Goal: Information Seeking & Learning: Find specific fact

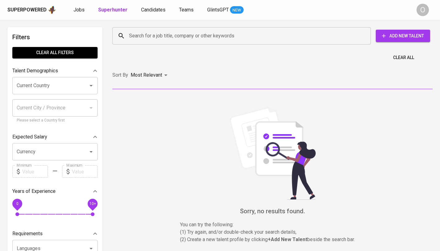
click at [167, 42] on div "Search for a job title, company or other keywords" at bounding box center [241, 35] width 258 height 17
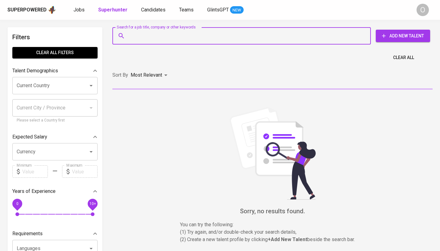
paste input "PT Alam Dianraya"
type input "PT Alam Dianraya"
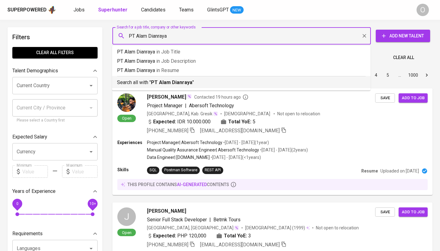
click at [166, 82] on b "PT Alam Dianraya" at bounding box center [171, 82] width 41 height 6
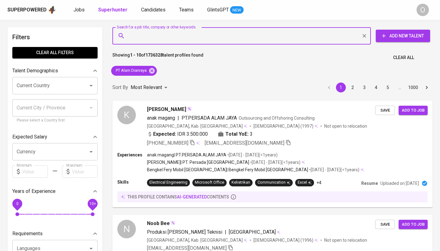
paste input "PT Hitachi Sunway Information Systems [GEOGRAPHIC_DATA]"
type input "PT Hitachi Sunway Information Systems Indonesia"
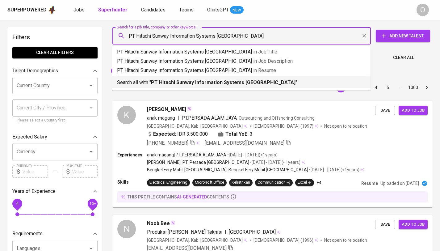
click at [160, 83] on b "PT Hitachi Sunway Information Systems Indonesia" at bounding box center [223, 82] width 144 height 6
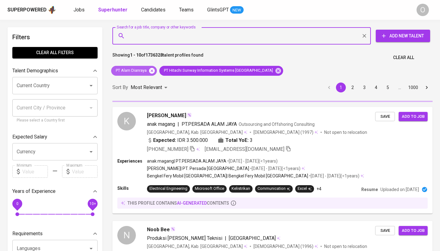
click at [153, 70] on icon at bounding box center [151, 70] width 7 height 7
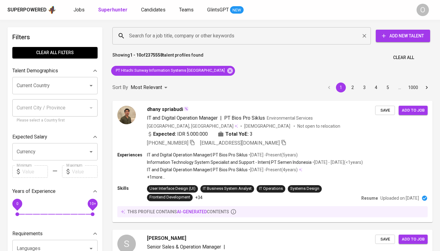
click at [162, 36] on input "Search for a job title, company or other keywords" at bounding box center [242, 36] width 231 height 12
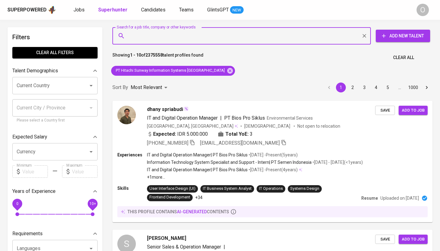
paste input "pdevisviragupti@gmail.com"
type input "pdevisviragupti@gmail.com"
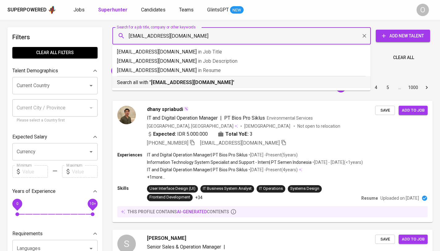
click at [165, 88] on ul "pdevisviragupti@gmail.com in Job Title pdevisviragupti@gmail.com in Job Descrip…" at bounding box center [241, 68] width 258 height 45
click at [166, 84] on b "pdevisviragupti@gmail.com" at bounding box center [192, 82] width 82 height 6
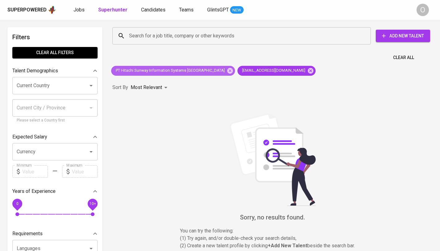
click at [215, 71] on div "PT Hitachi Sunway Information Systems Indonesia" at bounding box center [173, 71] width 124 height 10
click at [227, 71] on icon at bounding box center [230, 70] width 7 height 7
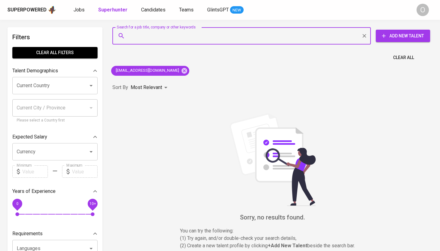
click at [154, 39] on input "Search for a job title, company or other keywords" at bounding box center [242, 36] width 231 height 12
paste input "Putri Devis Viragupti"
type input "Putri Devis Viragupti"
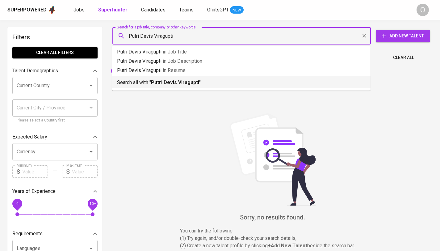
click at [169, 81] on b "Putri Devis Viragupti" at bounding box center [175, 82] width 48 height 6
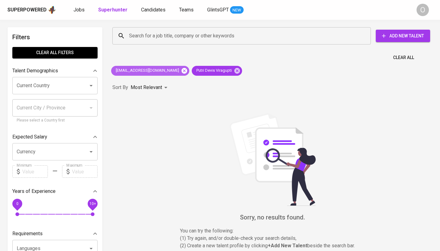
click at [182, 72] on icon at bounding box center [185, 71] width 6 height 6
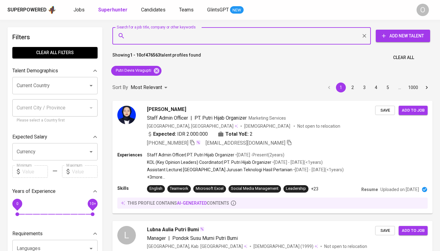
click at [145, 32] on input "Search for a job title, company or other keywords" at bounding box center [242, 36] width 231 height 12
paste input "ADV. [PERSON_NAME], S.H."
type input "ADV. [PERSON_NAME], S.H."
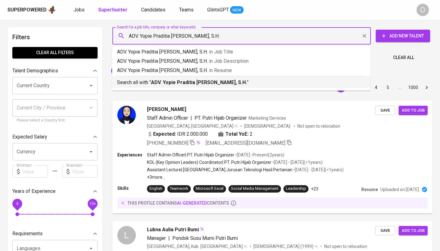
click at [153, 83] on b "ADV. [PERSON_NAME], S.H." at bounding box center [199, 82] width 96 height 6
